Goal: Use online tool/utility: Utilize a website feature to perform a specific function

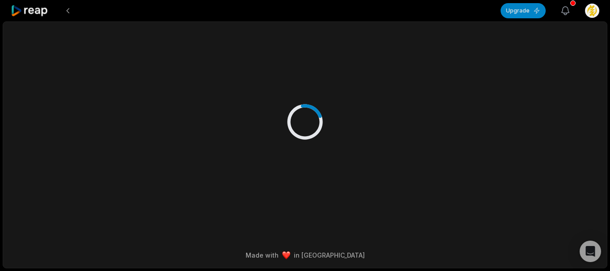
click at [564, 8] on icon "button" at bounding box center [565, 10] width 11 height 11
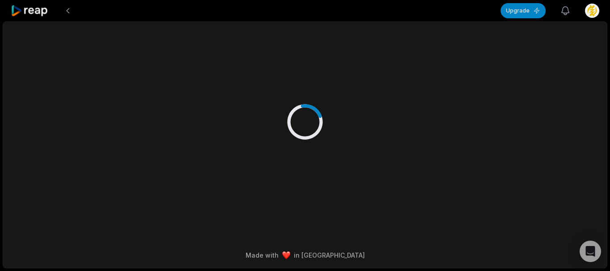
click at [564, 8] on icon "button" at bounding box center [565, 10] width 11 height 11
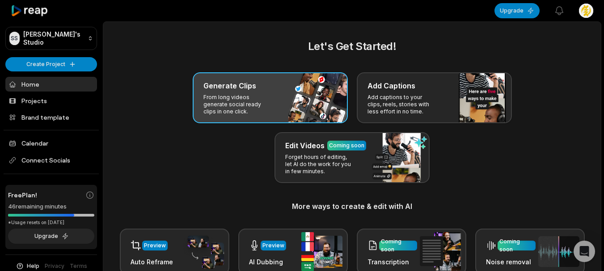
click at [223, 97] on p "From long videos generate social ready clips in one click." at bounding box center [237, 104] width 69 height 21
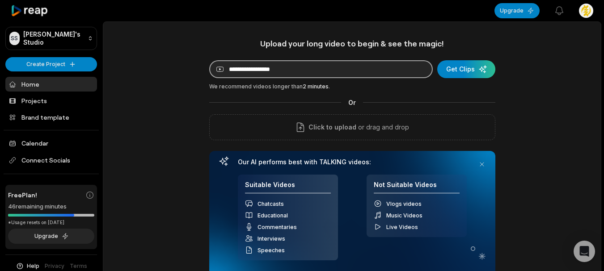
click at [313, 63] on input at bounding box center [320, 69] width 223 height 18
